Goal: Communication & Community: Answer question/provide support

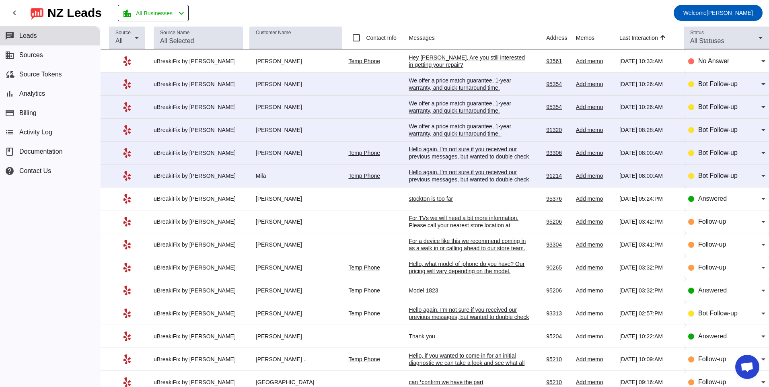
click at [441, 174] on div "Hello again. I'm not sure if you received our previous messages, but wanted to …" at bounding box center [469, 179] width 121 height 22
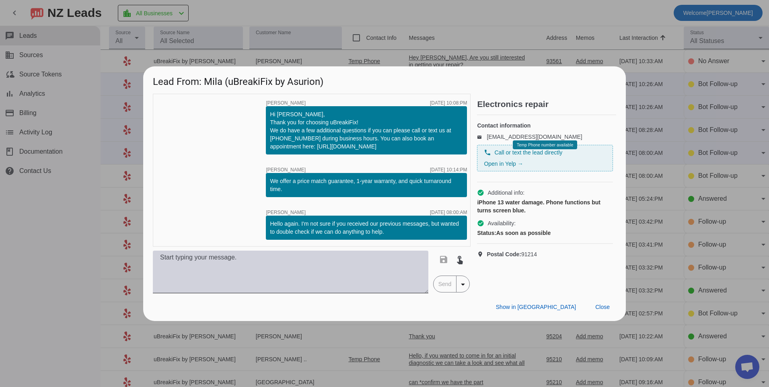
click at [344, 264] on textarea at bounding box center [290, 272] width 275 height 43
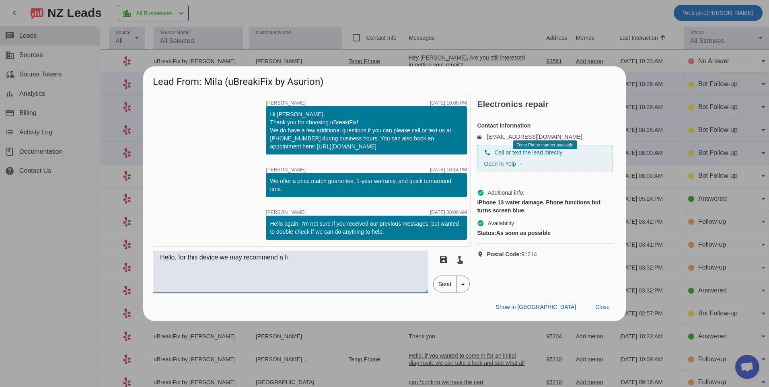
type textarea "Hello, for this device we may recommend a li"
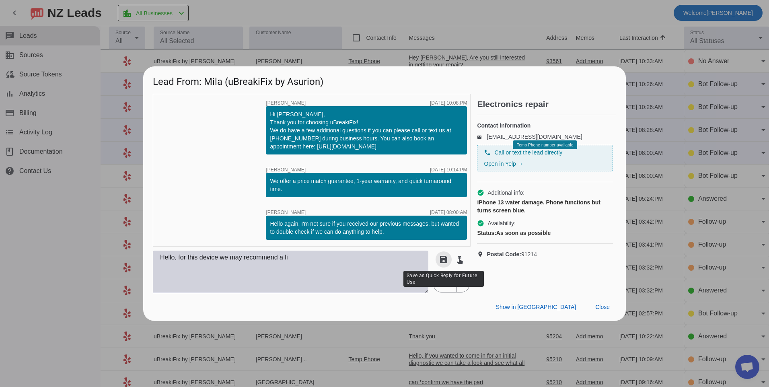
click at [371, 262] on textarea "Hello, for this device we may recommend a li" at bounding box center [290, 272] width 275 height 43
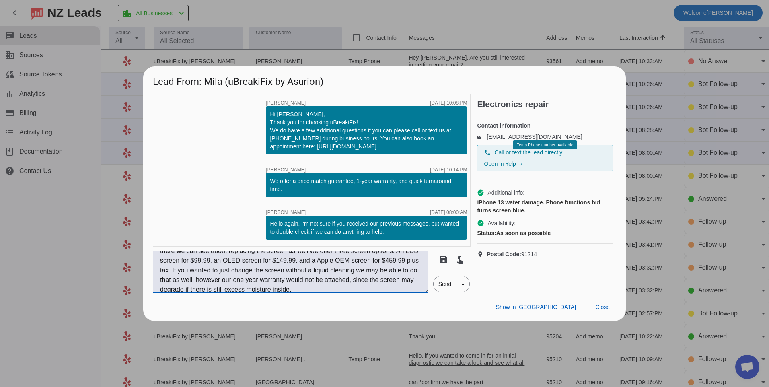
scroll to position [19, 0]
type textarea "Hello, for this device we may recommend a liquid cleaning first for $99.99 plus…"
click at [442, 285] on span "Send" at bounding box center [444, 284] width 23 height 16
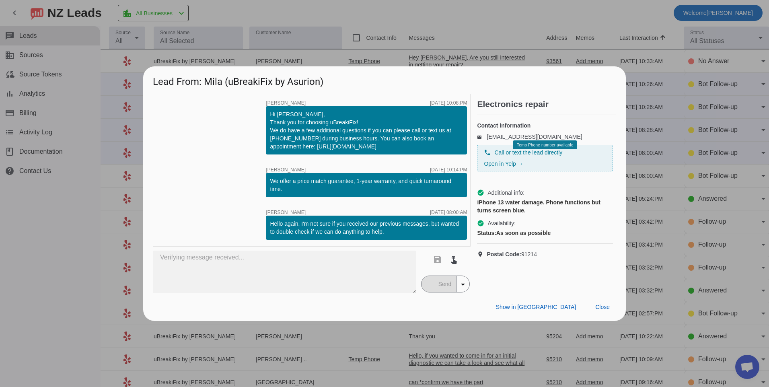
scroll to position [0, 0]
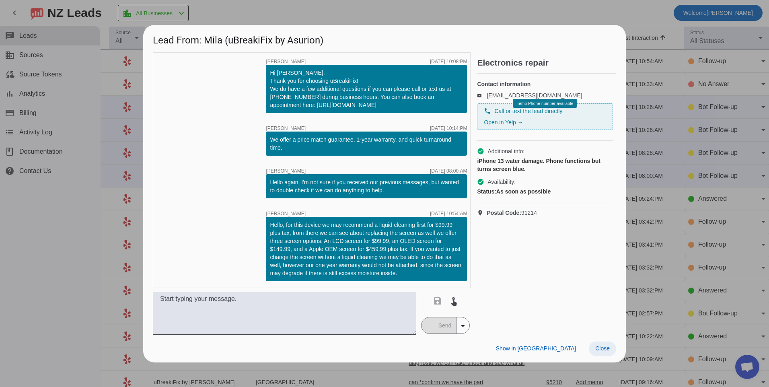
click at [599, 348] on span "Close" at bounding box center [602, 348] width 14 height 6
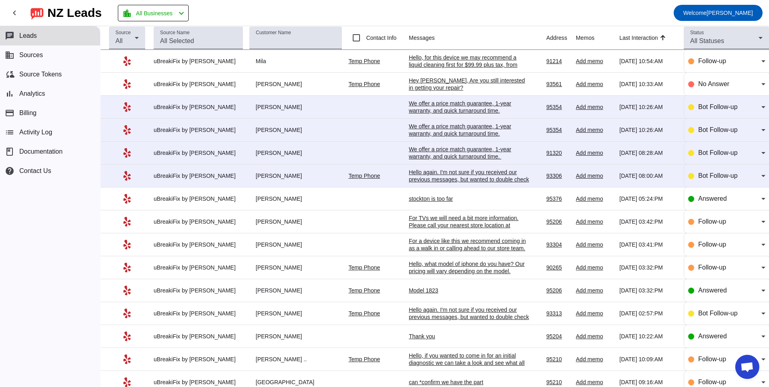
click at [452, 178] on div "Hello again. I'm not sure if you received our previous messages, but wanted to …" at bounding box center [469, 179] width 121 height 22
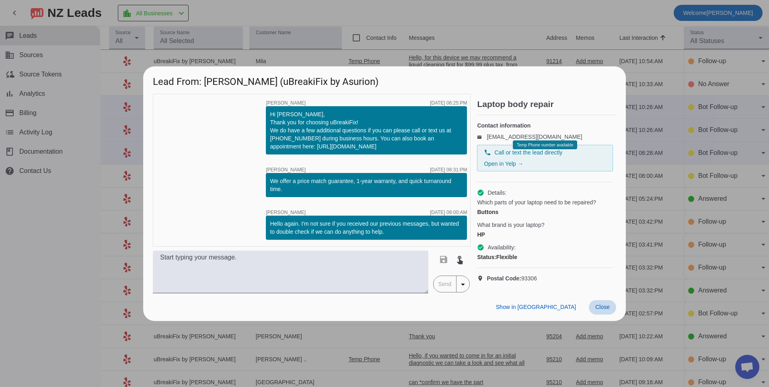
click at [593, 308] on span at bounding box center [602, 307] width 27 height 14
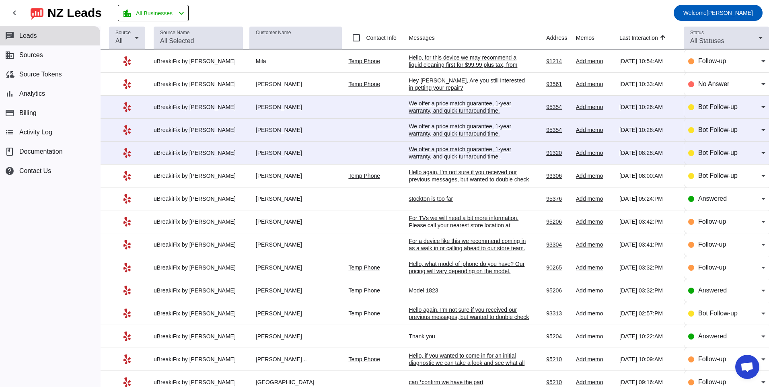
click at [425, 148] on div "We offer a price match guarantee, 1-year warranty, and quick turnaround time. ​" at bounding box center [469, 153] width 121 height 14
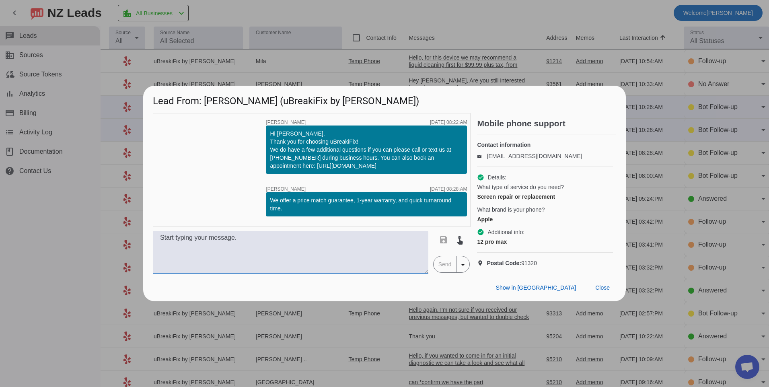
click at [286, 260] on textarea at bounding box center [290, 252] width 275 height 43
type textarea "F"
type textarea "We offer three options for screen replacement for this model. We offer an LCD s…"
click at [450, 268] on span "Send" at bounding box center [444, 264] width 23 height 16
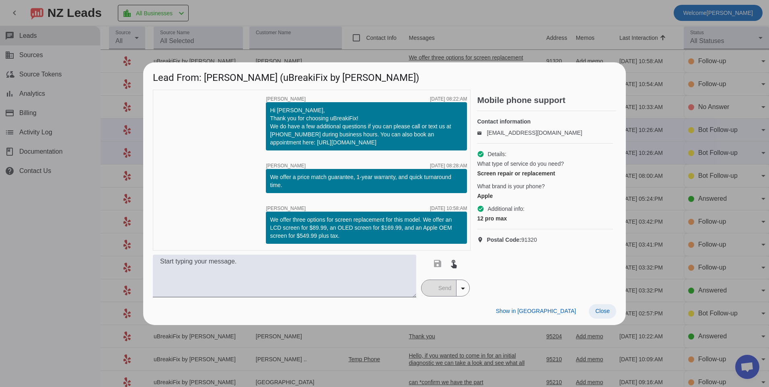
click at [612, 307] on span at bounding box center [602, 311] width 27 height 14
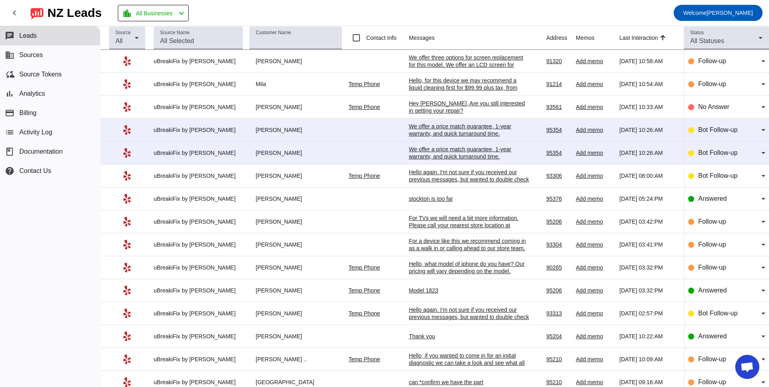
click at [458, 148] on div "We offer a price match guarantee, 1-year warranty, and quick turnaround time.​" at bounding box center [469, 153] width 121 height 14
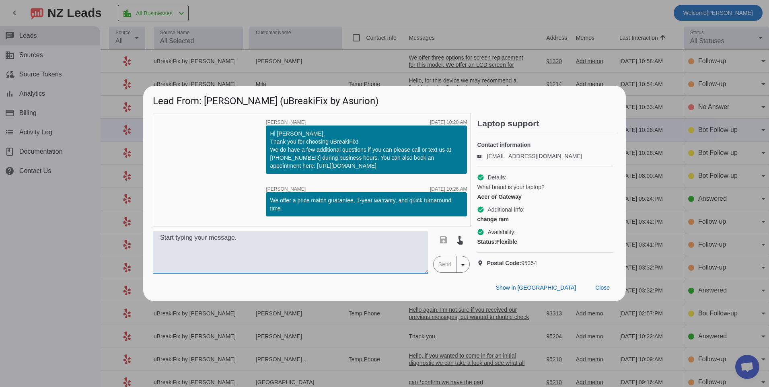
click at [330, 250] on textarea at bounding box center [290, 252] width 275 height 43
type textarea "H"
click at [607, 291] on span "Close" at bounding box center [602, 287] width 14 height 6
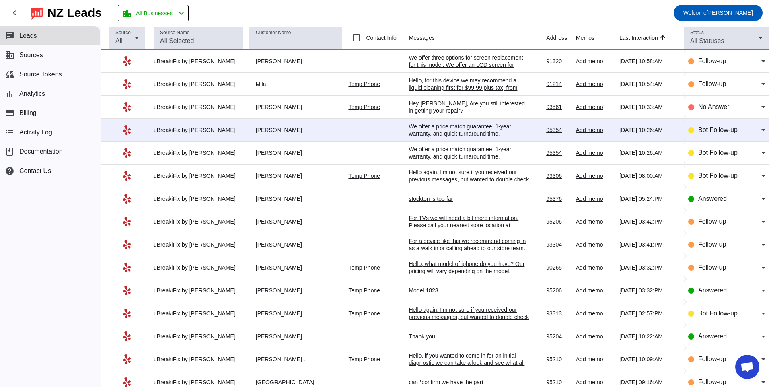
click at [413, 132] on div "We offer a price match guarantee, 1-year warranty, and quick turnaround time.​" at bounding box center [469, 130] width 121 height 14
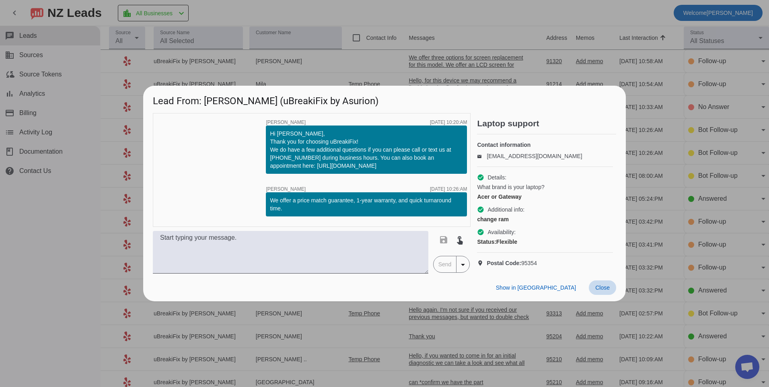
click at [606, 291] on span "Close" at bounding box center [602, 287] width 14 height 6
